Goal: Task Accomplishment & Management: Manage account settings

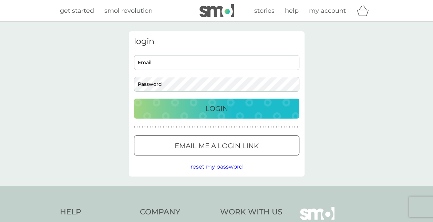
type input "penrobyoga@hotmail.com"
click at [226, 105] on p "Login" at bounding box center [216, 108] width 23 height 11
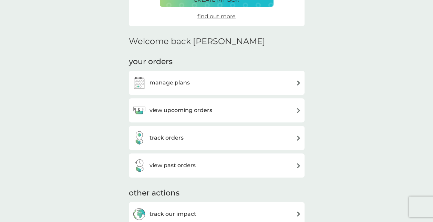
click at [251, 84] on div "manage plans" at bounding box center [216, 83] width 169 height 14
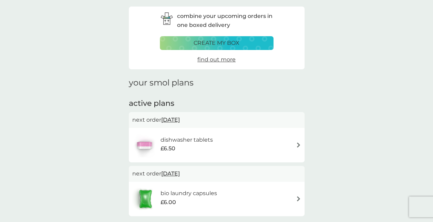
scroll to position [69, 0]
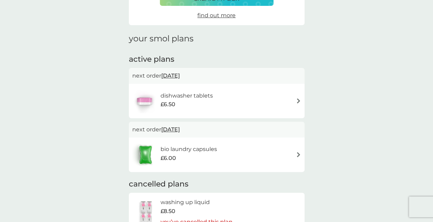
click at [260, 94] on div "dishwasher tablets £6.50" at bounding box center [216, 101] width 169 height 24
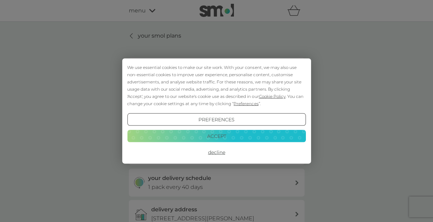
click at [225, 136] on button "Accept" at bounding box center [216, 135] width 178 height 12
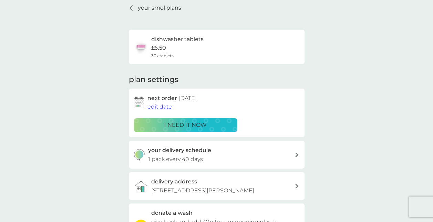
scroll to position [34, 0]
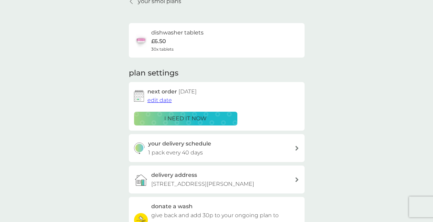
click at [150, 100] on span "edit date" at bounding box center [159, 100] width 24 height 7
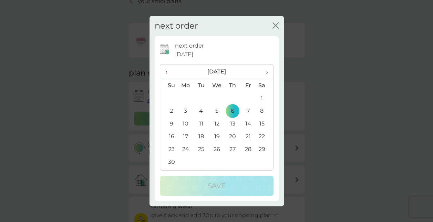
click at [266, 70] on span "›" at bounding box center [264, 71] width 7 height 14
click at [235, 124] on td "15" at bounding box center [231, 123] width 15 height 13
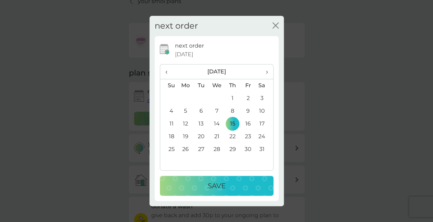
click at [226, 185] on div "Save" at bounding box center [217, 185] width 100 height 11
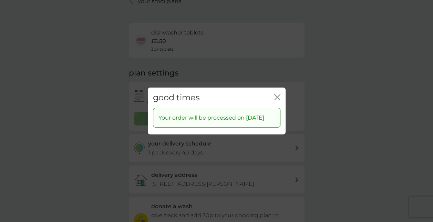
click at [278, 94] on icon "close" at bounding box center [277, 97] width 6 height 6
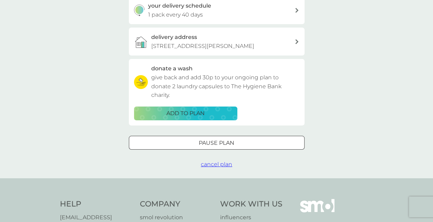
scroll to position [0, 0]
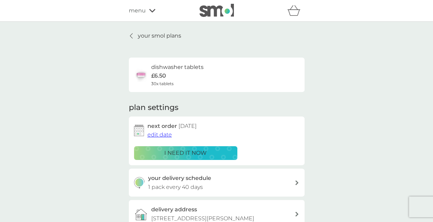
click at [154, 37] on p "your smol plans" at bounding box center [159, 35] width 43 height 9
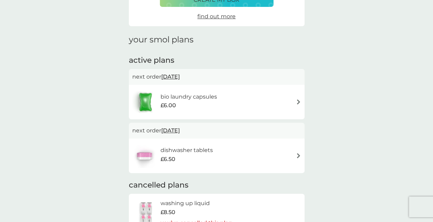
scroll to position [69, 0]
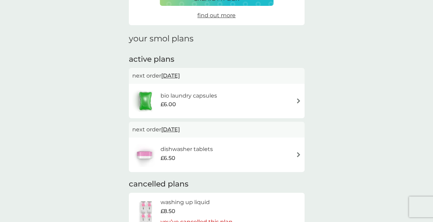
click at [232, 97] on div "bio laundry capsules £6.00" at bounding box center [216, 101] width 169 height 24
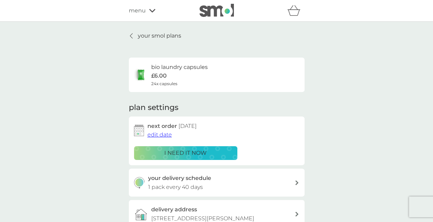
click at [166, 134] on span "edit date" at bounding box center [159, 134] width 24 height 7
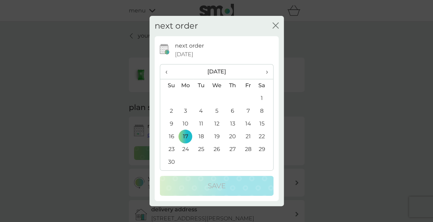
click at [263, 75] on span "›" at bounding box center [264, 71] width 7 height 14
click at [186, 122] on td "15" at bounding box center [186, 123] width 16 height 13
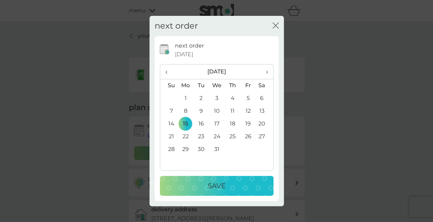
click at [223, 183] on p "Save" at bounding box center [217, 185] width 18 height 11
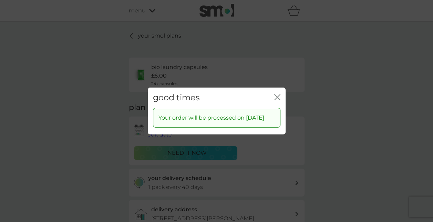
click at [280, 94] on icon "close" at bounding box center [277, 97] width 6 height 6
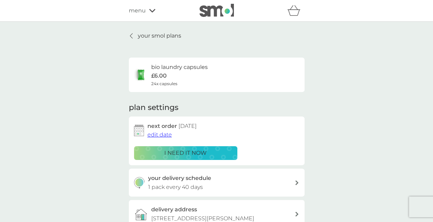
click at [143, 35] on p "your smol plans" at bounding box center [159, 35] width 43 height 9
